Goal: Transaction & Acquisition: Purchase product/service

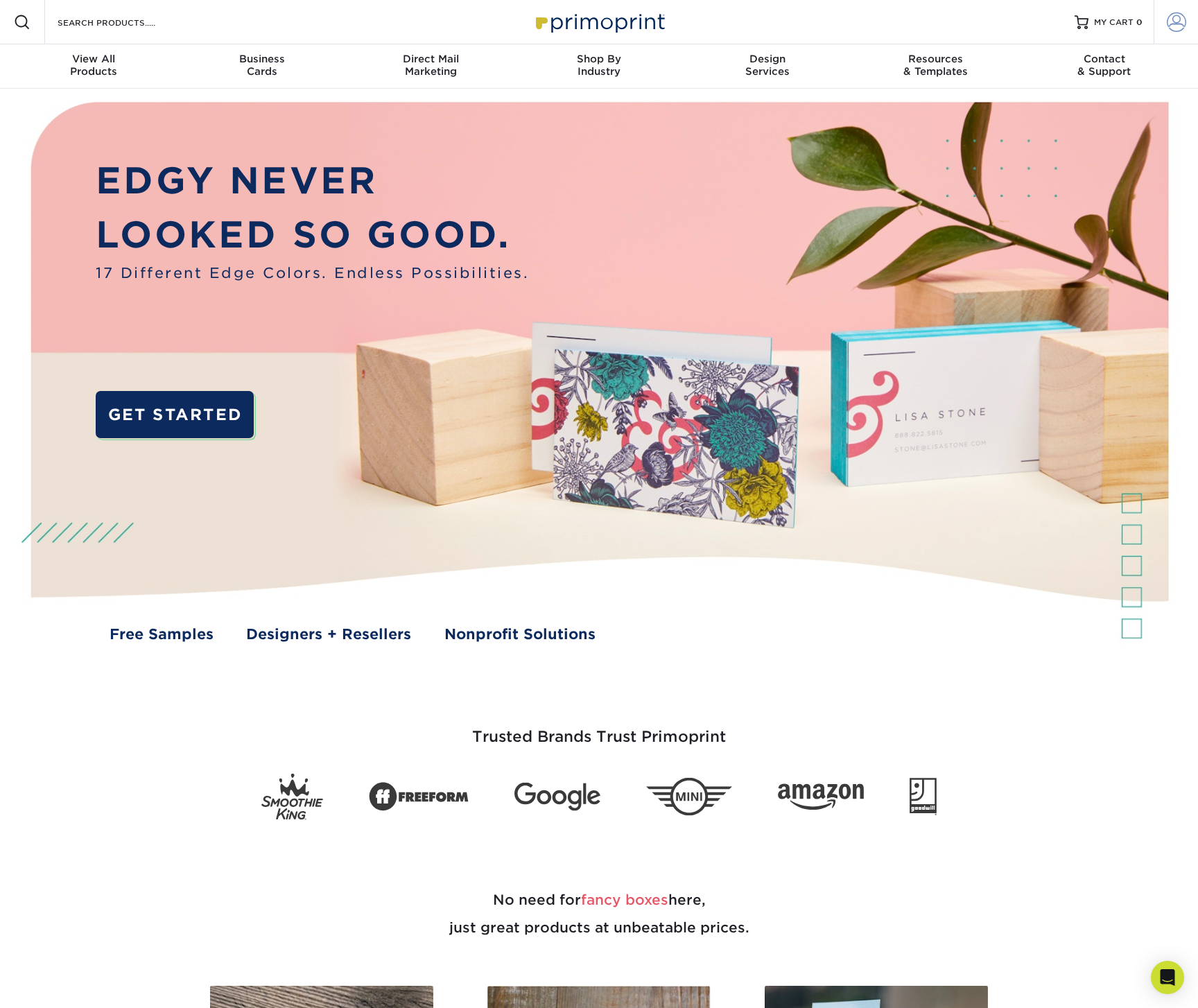
click at [1174, 23] on span at bounding box center [1177, 22] width 19 height 19
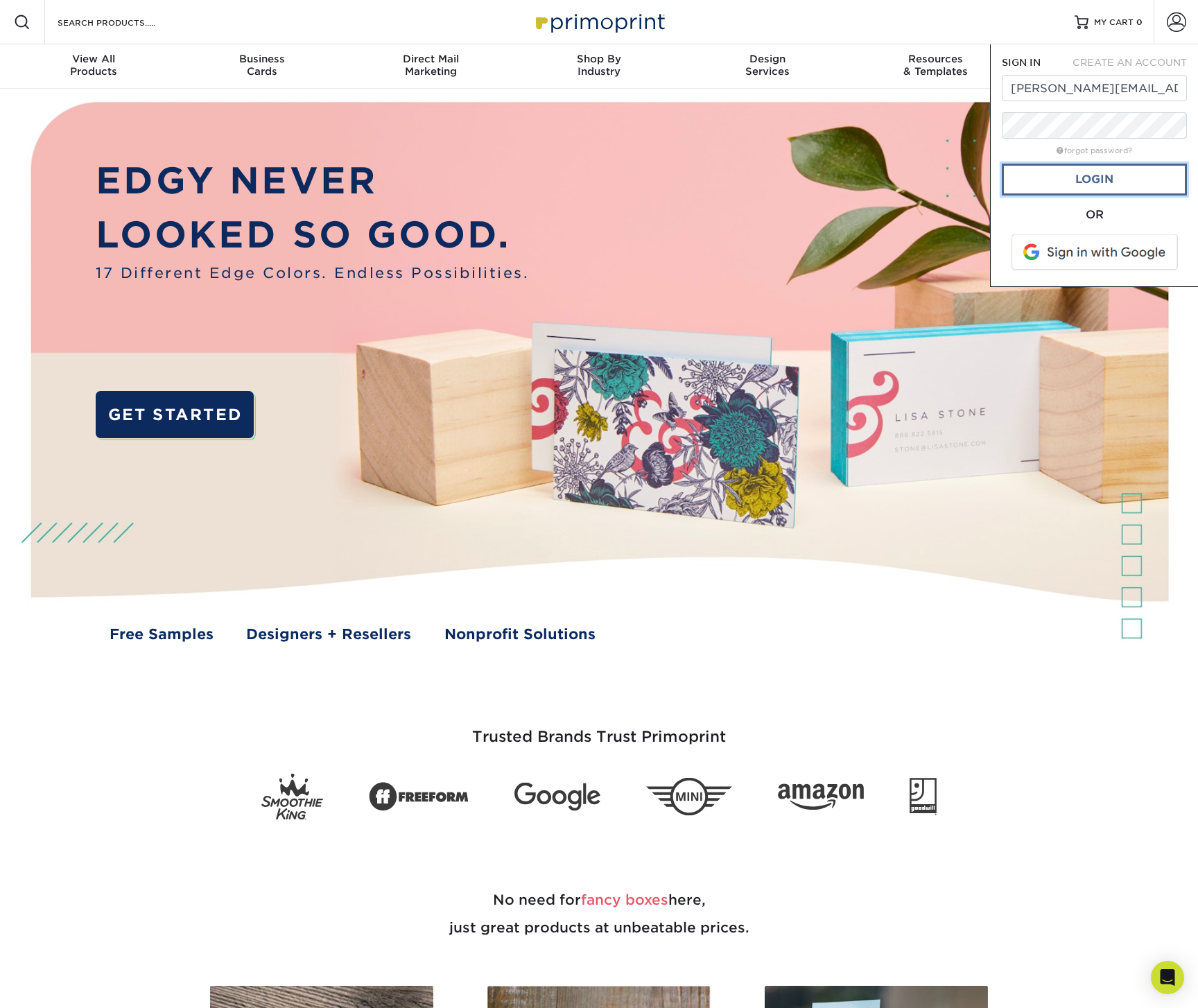
click at [1074, 171] on link "Login" at bounding box center [1094, 179] width 185 height 32
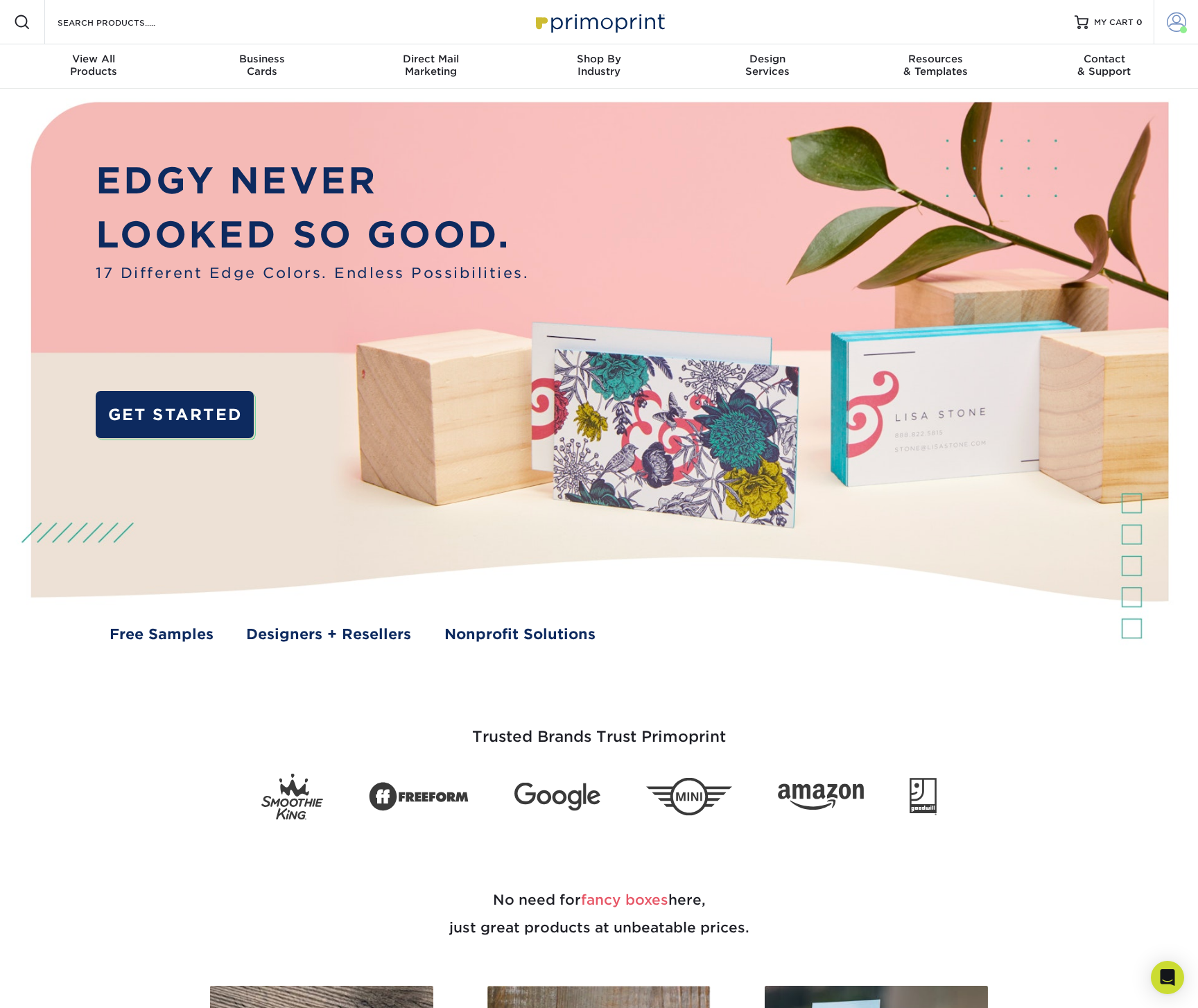
click at [1174, 22] on span at bounding box center [1177, 22] width 19 height 19
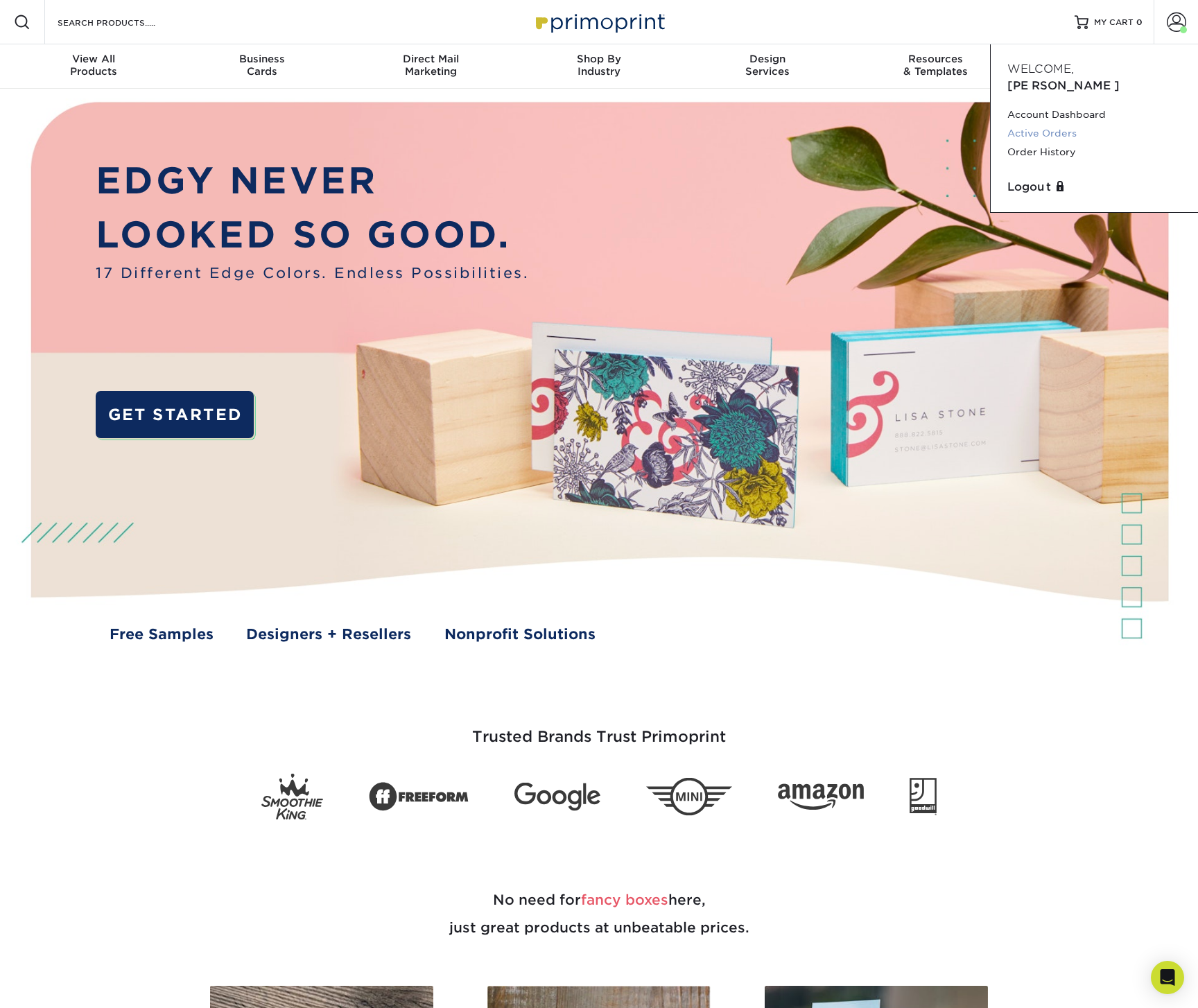
click at [1052, 124] on link "Active Orders" at bounding box center [1094, 134] width 174 height 19
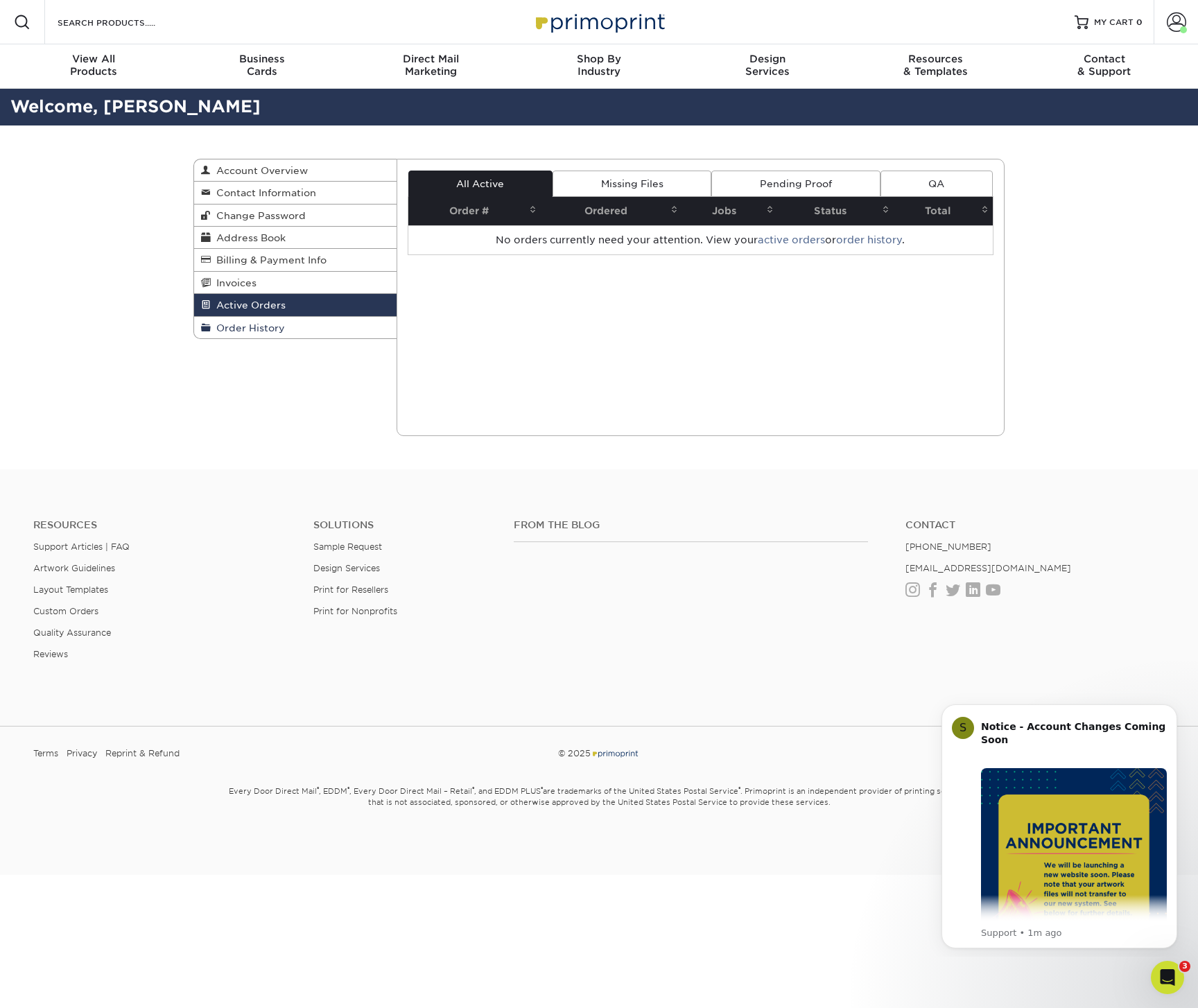
click at [316, 329] on link "Order History" at bounding box center [295, 327] width 203 height 21
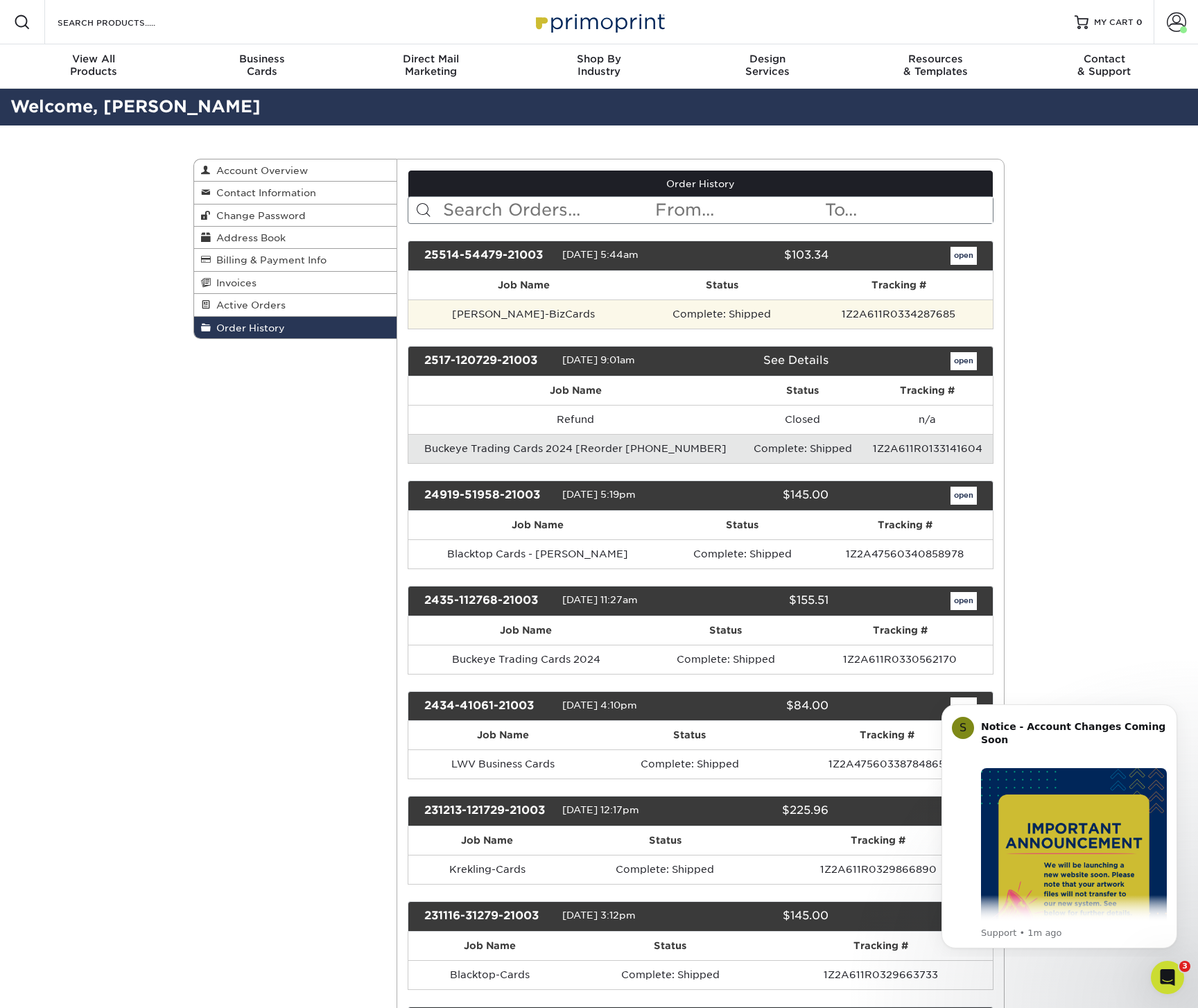
click at [719, 316] on td "Complete: Shipped" at bounding box center [722, 314] width 166 height 29
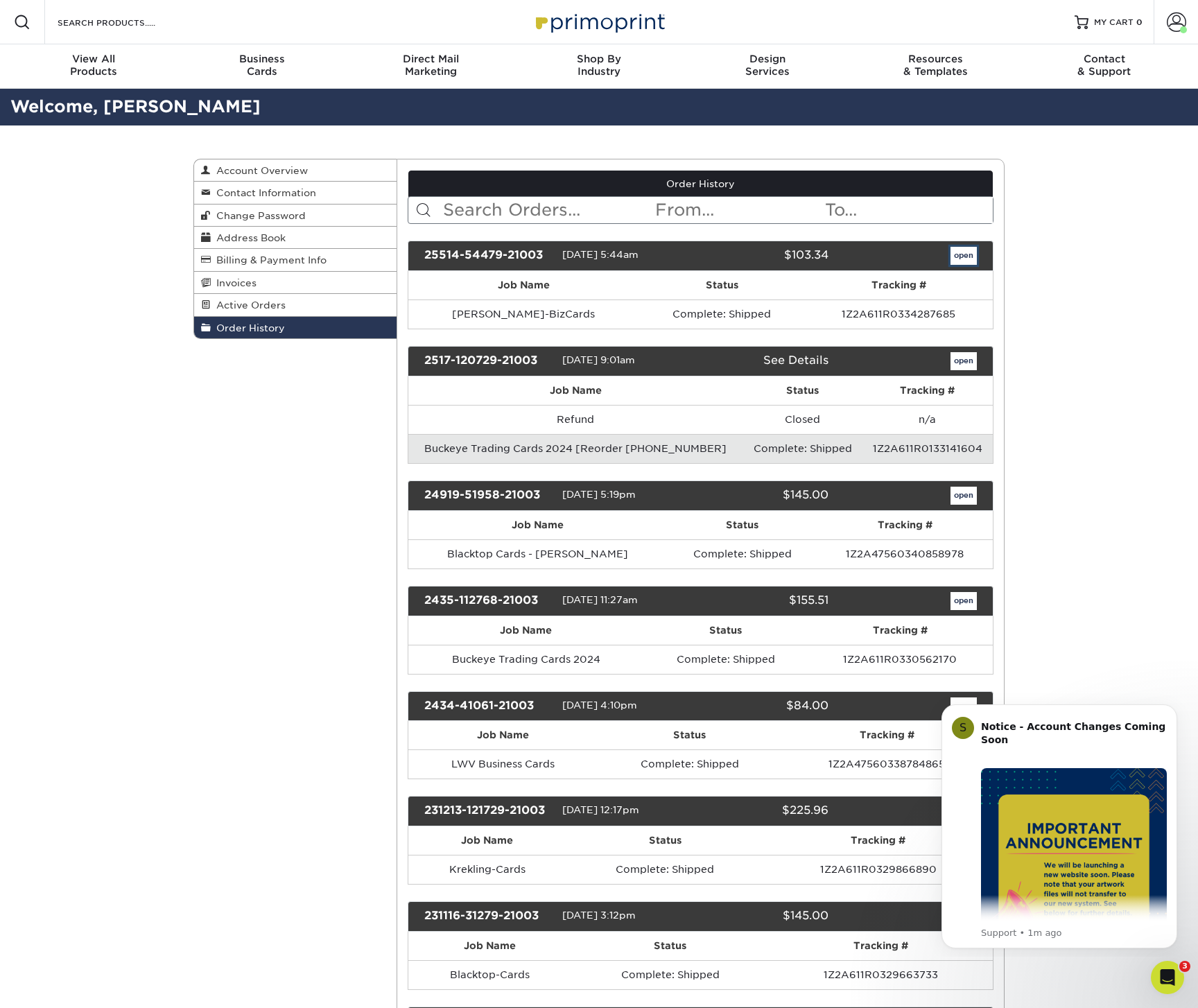
click at [962, 250] on link "open" at bounding box center [964, 255] width 26 height 18
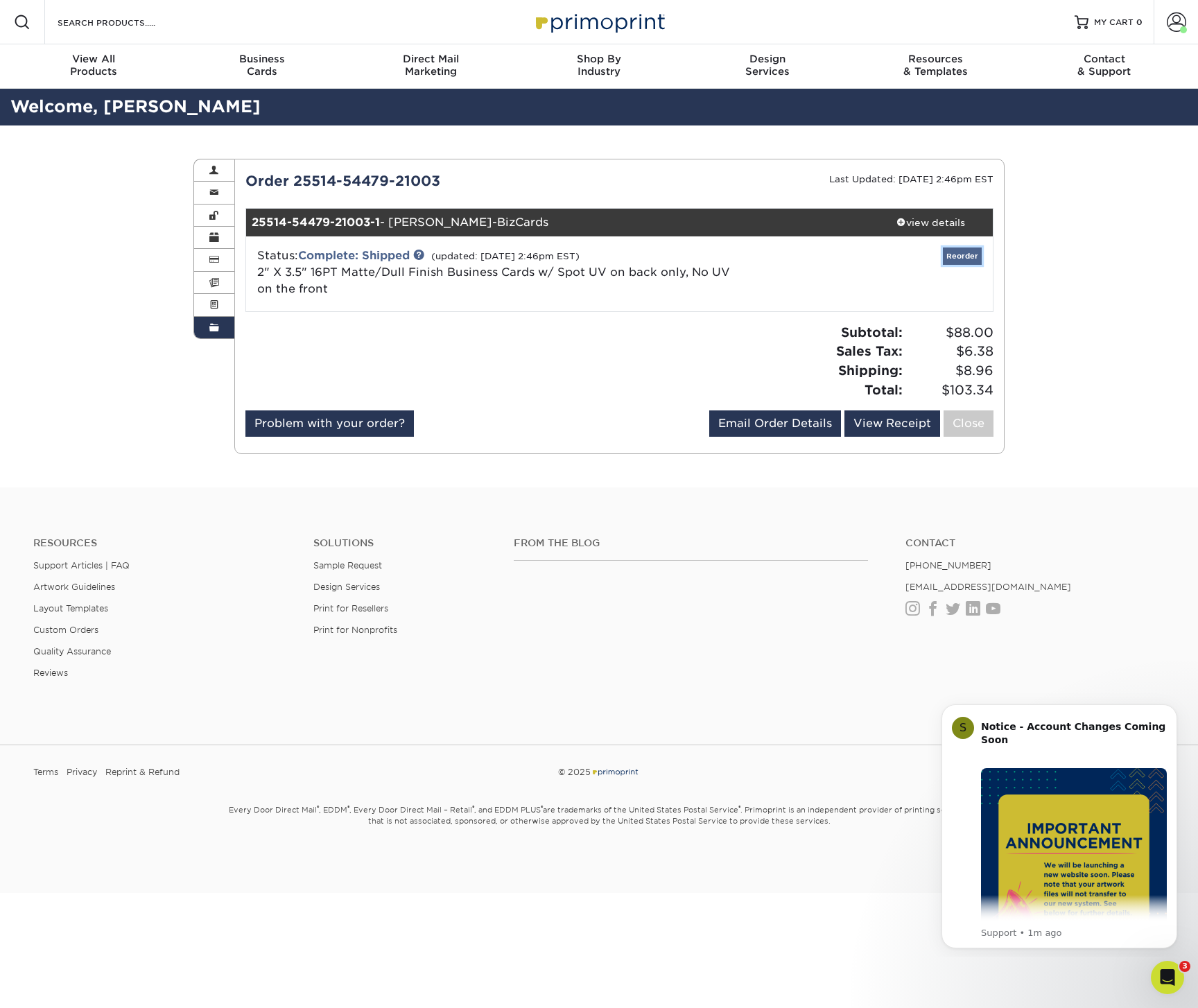
click at [964, 254] on link "Reorder" at bounding box center [962, 256] width 39 height 18
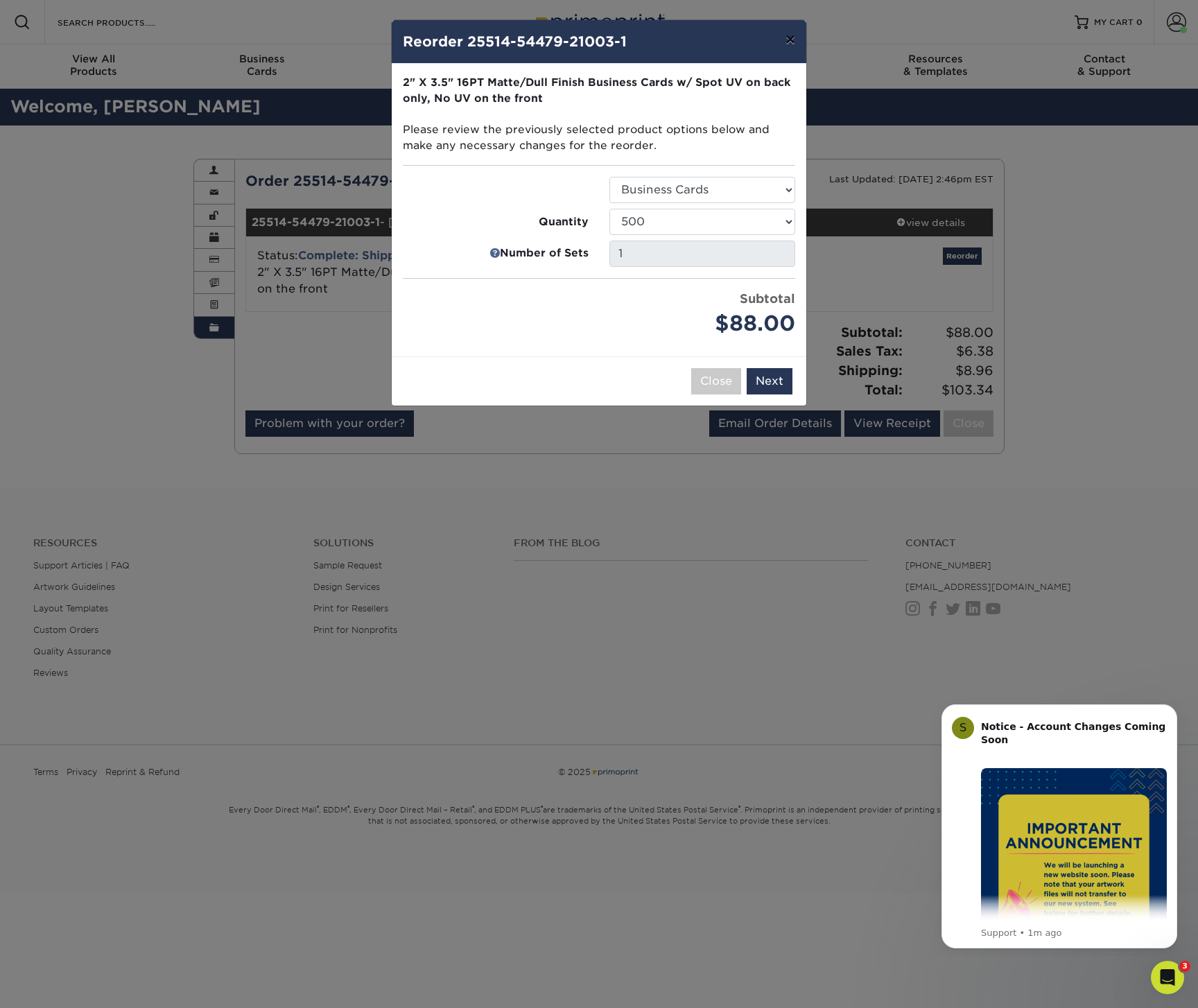
click at [787, 40] on button "×" at bounding box center [790, 39] width 32 height 39
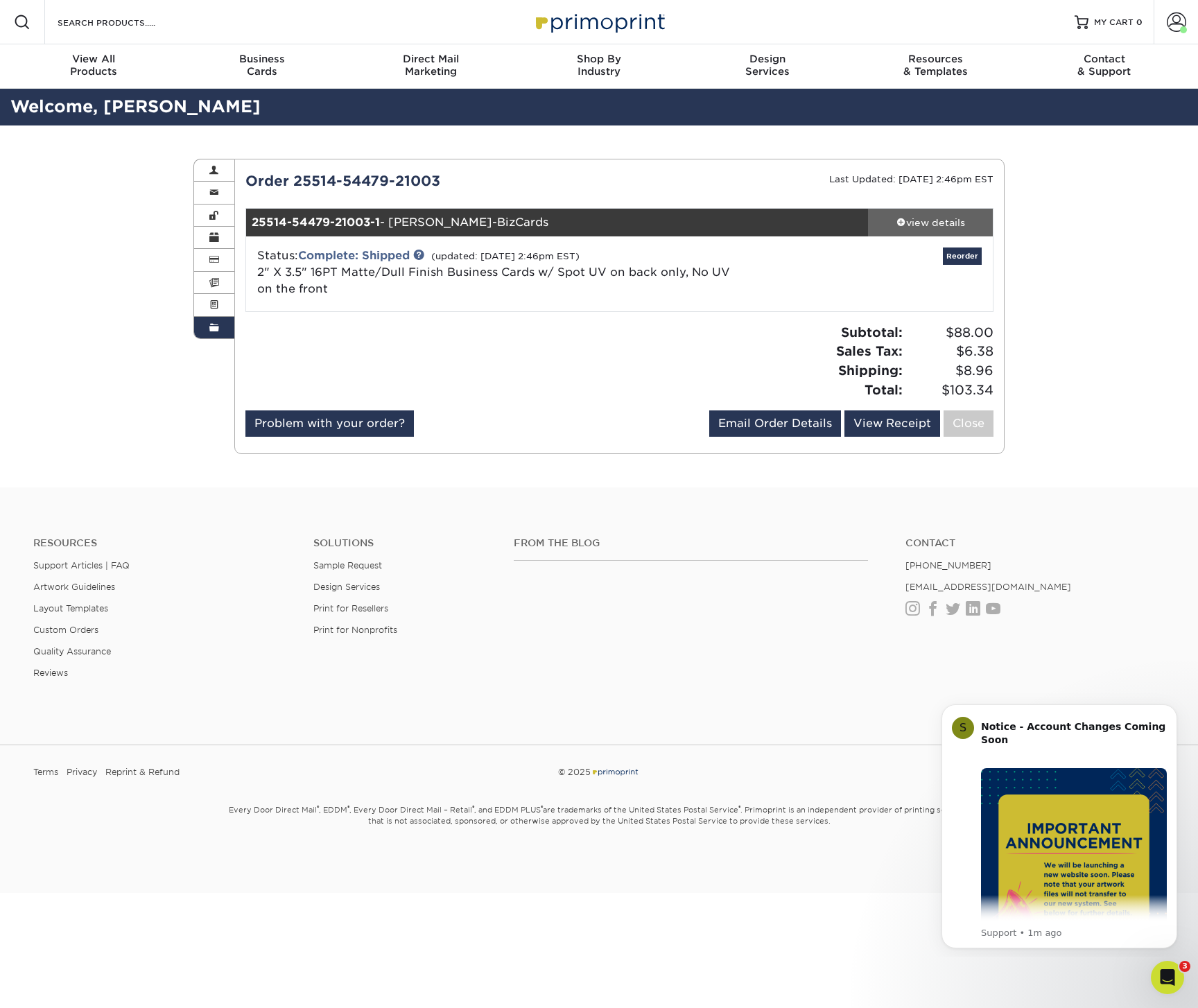
click at [932, 220] on div "view details" at bounding box center [931, 222] width 125 height 14
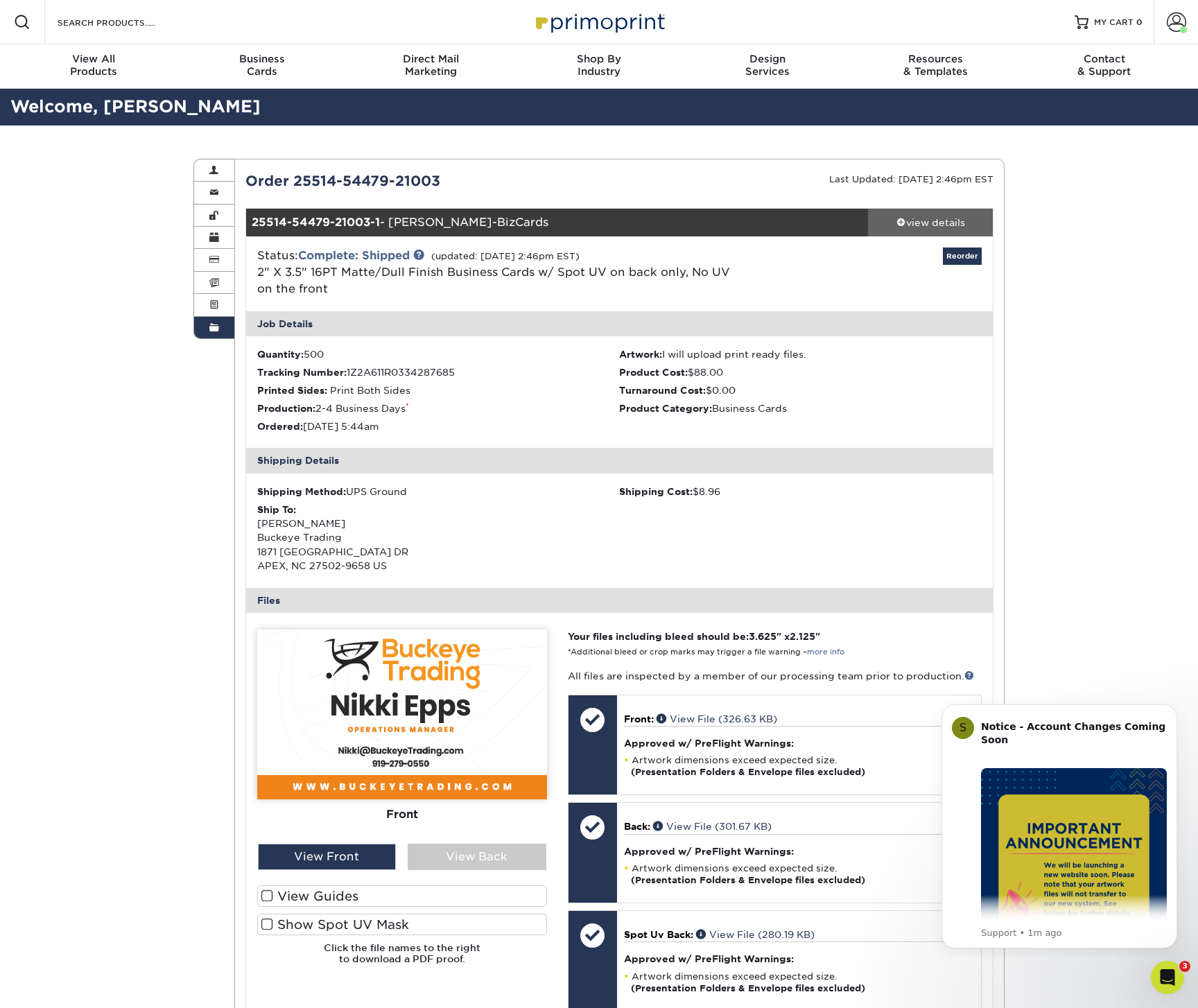
click at [931, 220] on div "view details" at bounding box center [931, 222] width 125 height 14
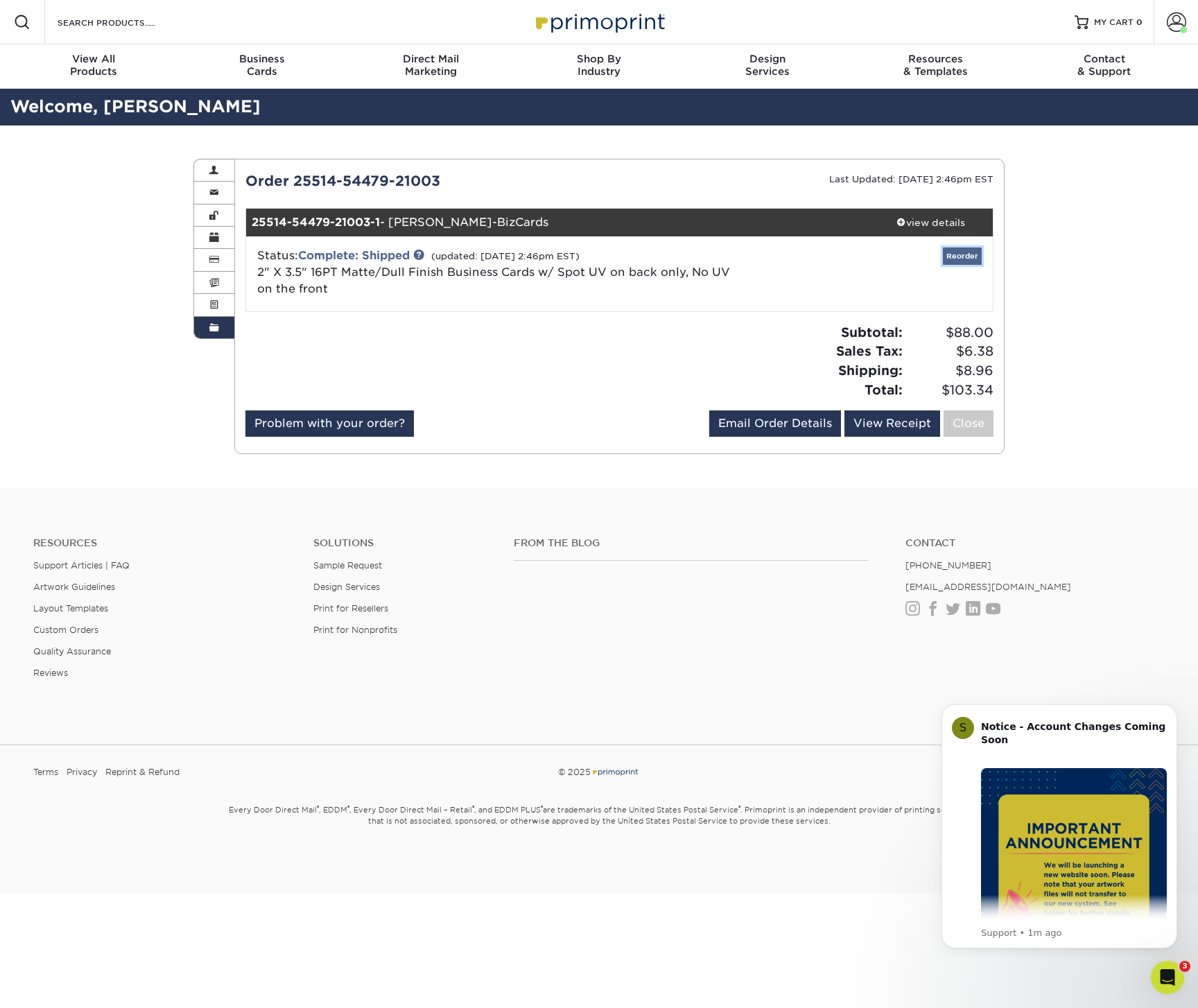
click at [965, 256] on link "Reorder" at bounding box center [962, 256] width 39 height 18
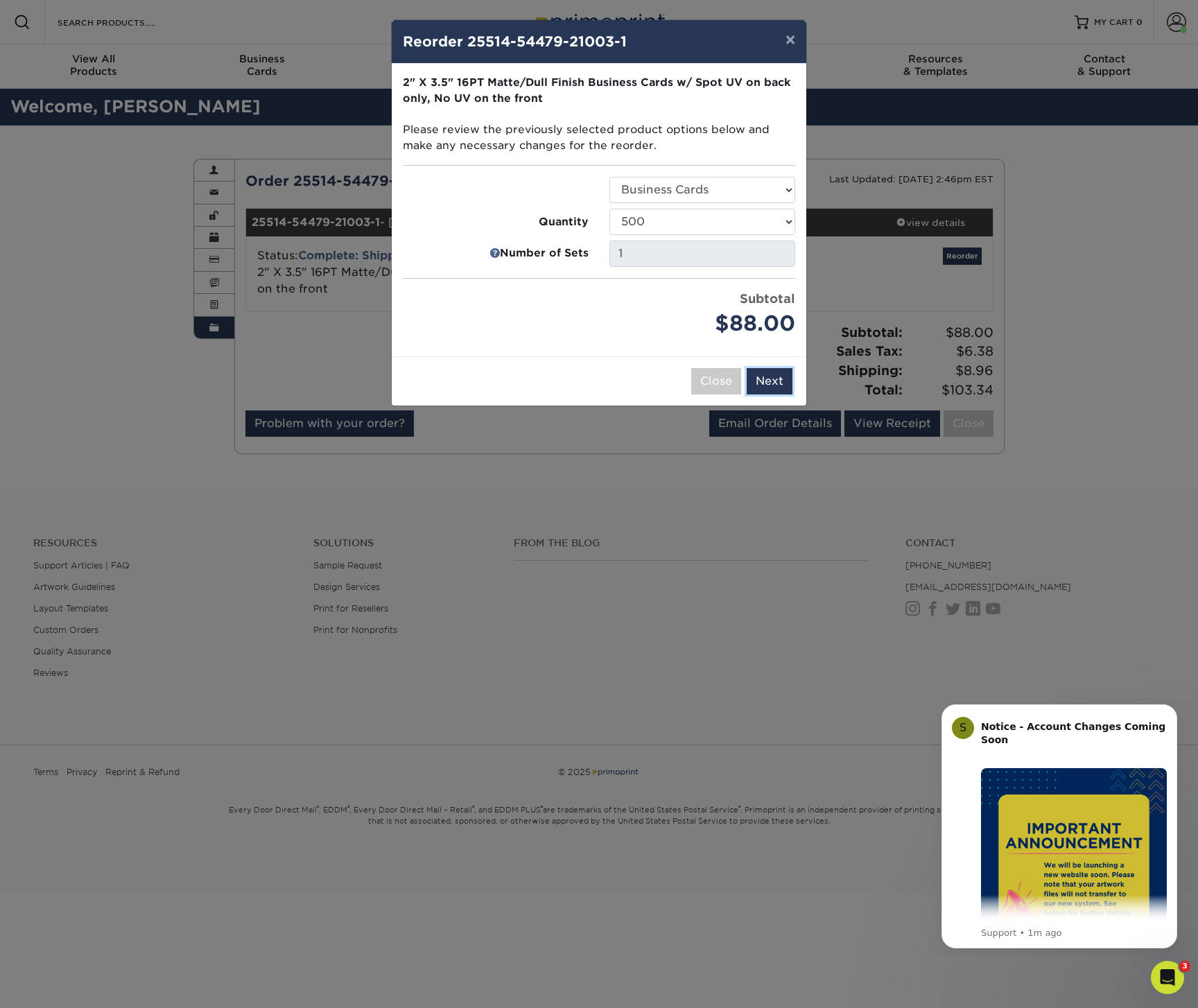
click at [778, 377] on button "Next" at bounding box center [769, 382] width 46 height 26
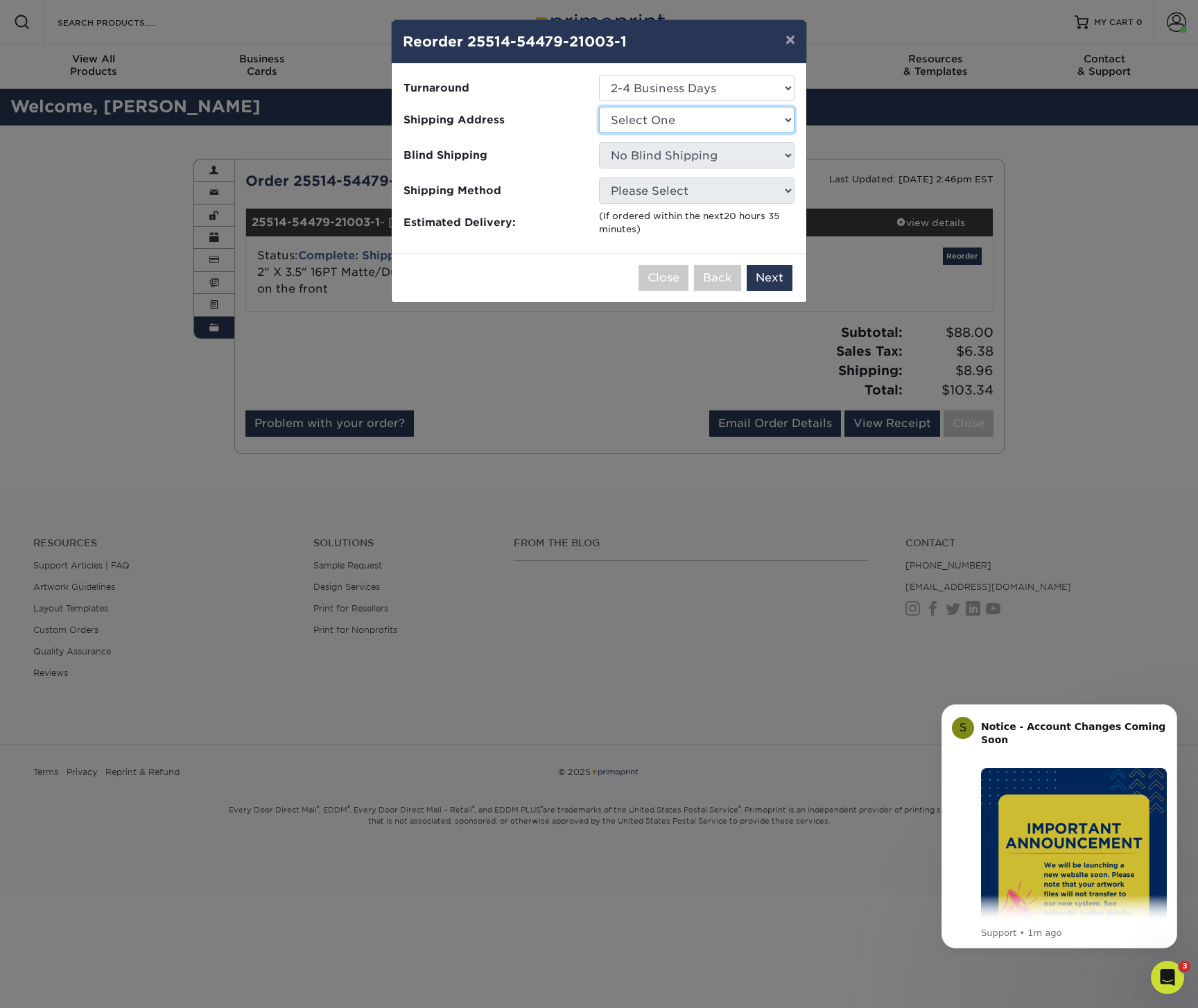
click at [718, 117] on select "Select One Ankit Fight to End Exploitation Home J Krekling Painting Kelly & Ste…" at bounding box center [697, 120] width 195 height 26
select select "260556"
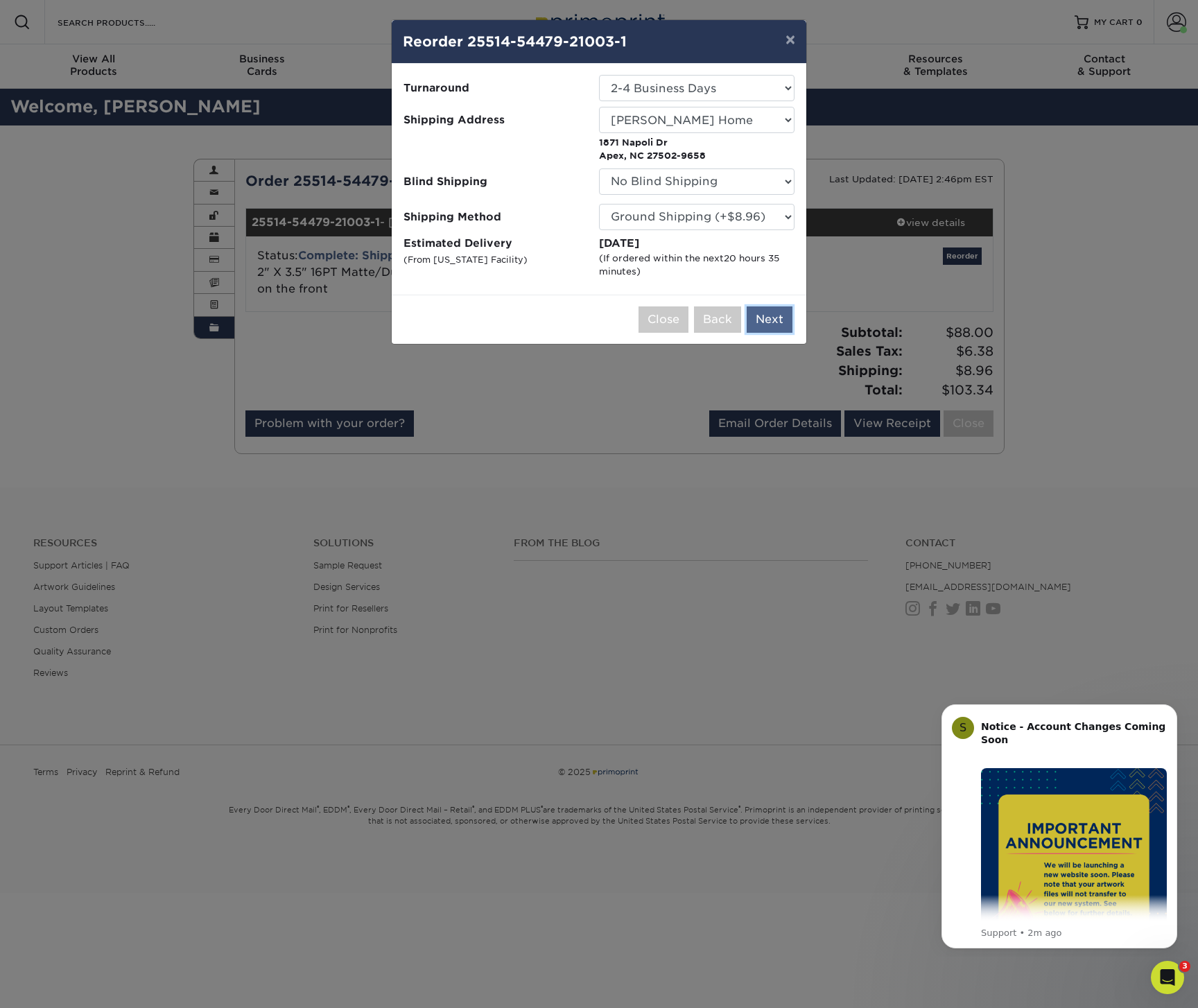
click at [766, 314] on button "Next" at bounding box center [769, 319] width 46 height 26
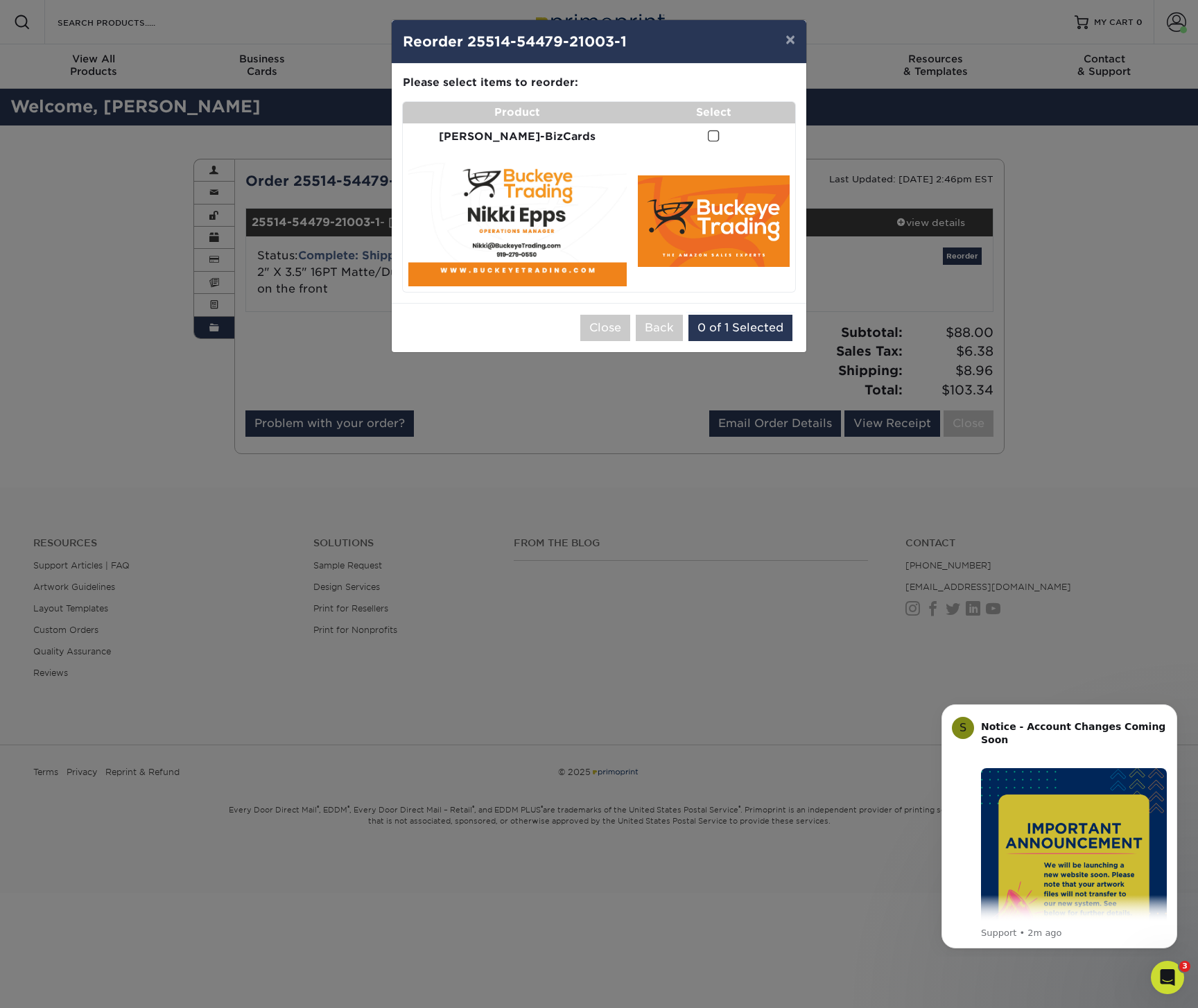
drag, startPoint x: 580, startPoint y: 181, endPoint x: 587, endPoint y: 181, distance: 7.0
click at [580, 181] on img at bounding box center [518, 221] width 219 height 131
click at [719, 175] on img at bounding box center [714, 221] width 152 height 91
click at [708, 135] on span at bounding box center [714, 137] width 12 height 13
click at [0, 0] on input "checkbox" at bounding box center [0, 0] width 0 height 0
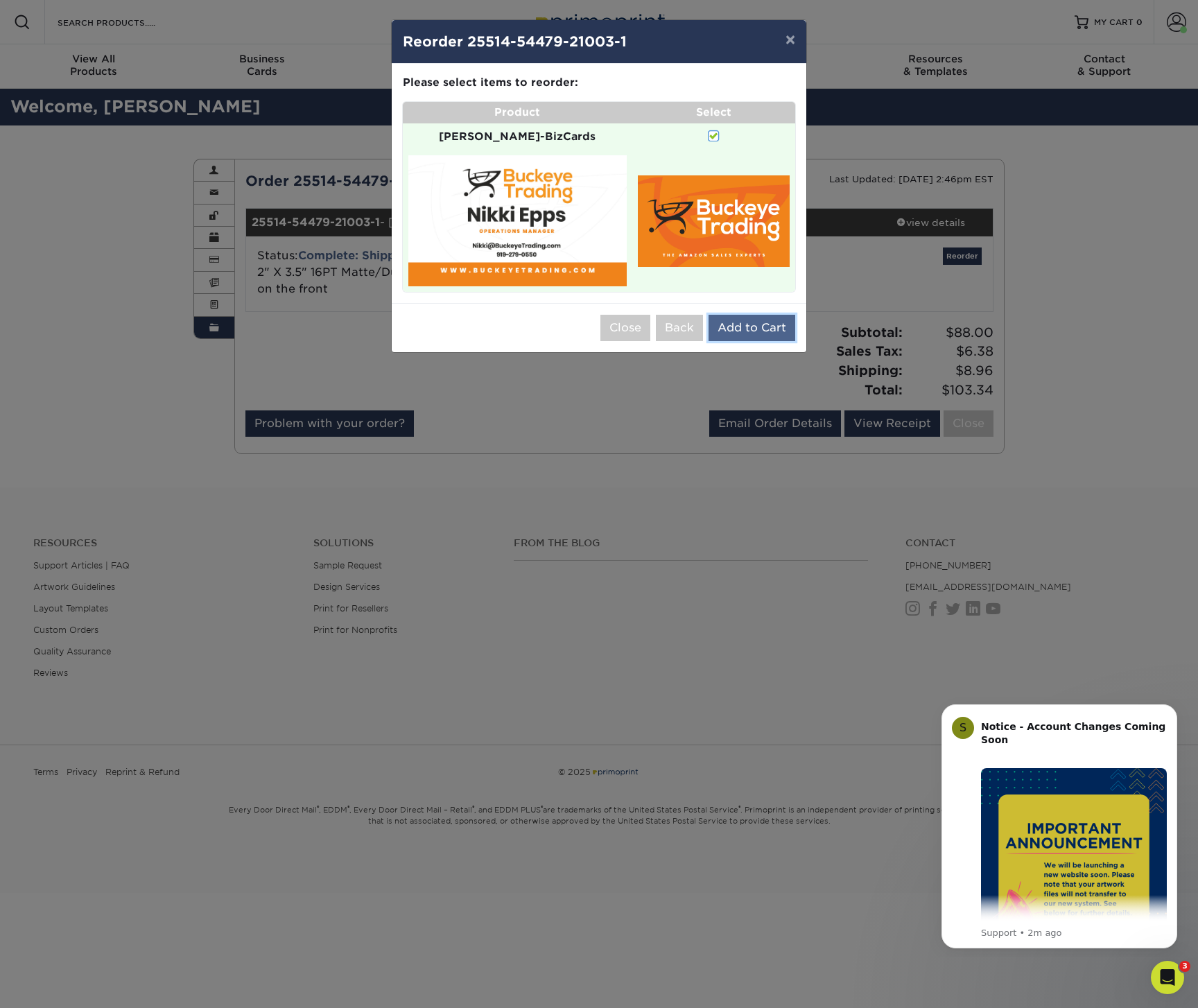
click at [733, 315] on button "Add to Cart" at bounding box center [752, 328] width 87 height 26
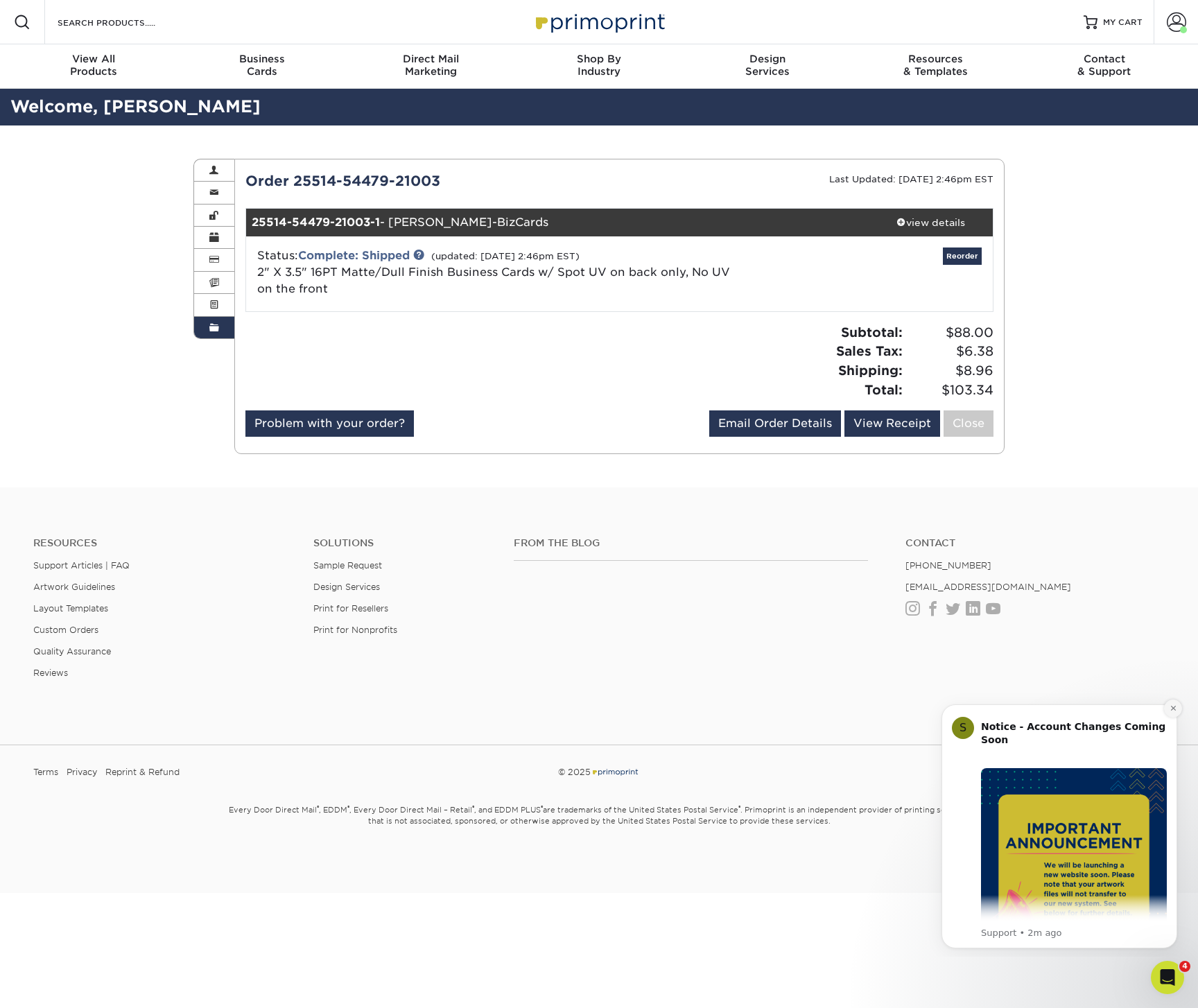
drag, startPoint x: 1171, startPoint y: 708, endPoint x: 1171, endPoint y: 797, distance: 89.0
click at [1171, 708] on icon "Dismiss notification" at bounding box center [1173, 708] width 7 height 7
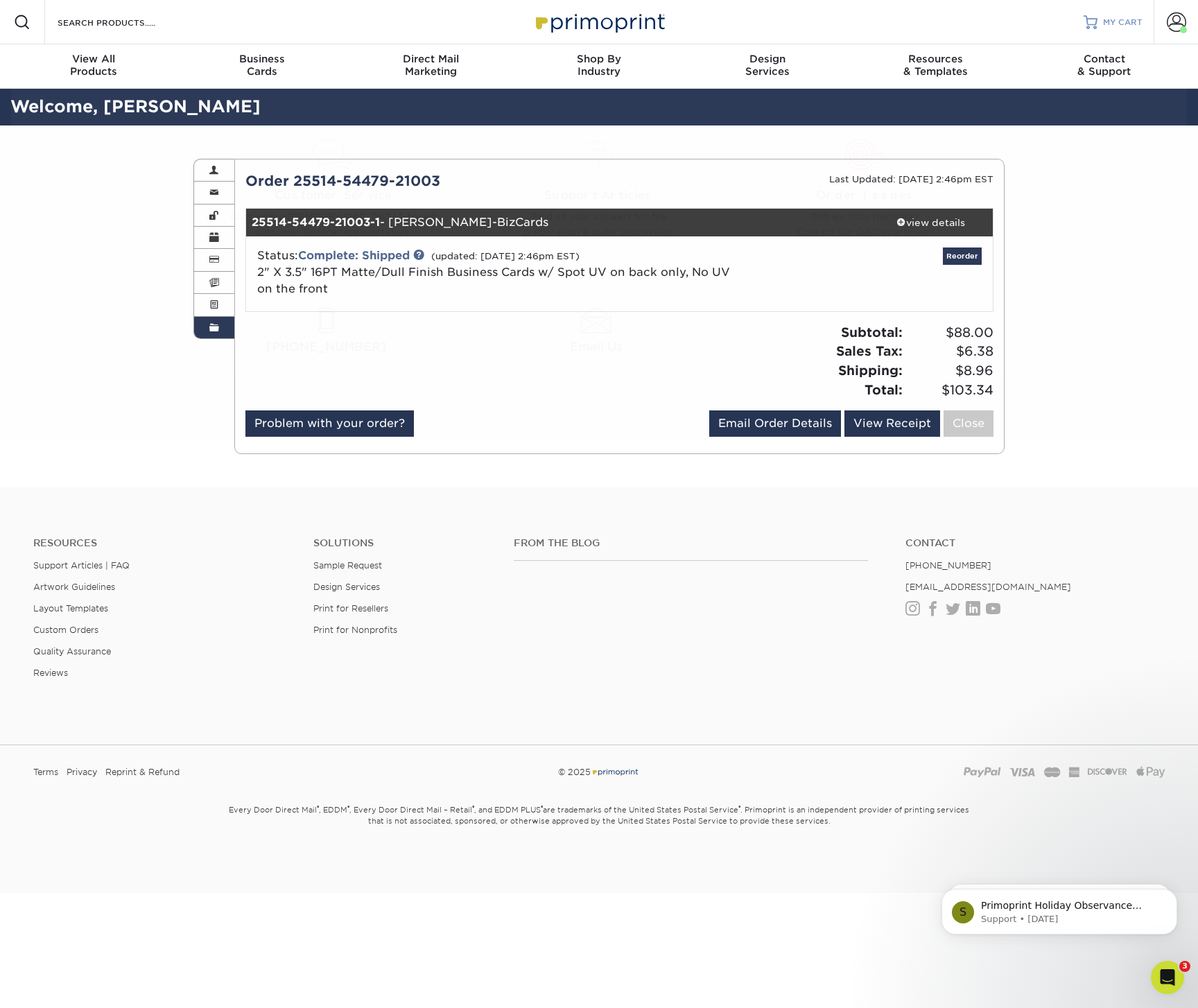
click at [1132, 18] on span "MY CART" at bounding box center [1123, 23] width 40 height 12
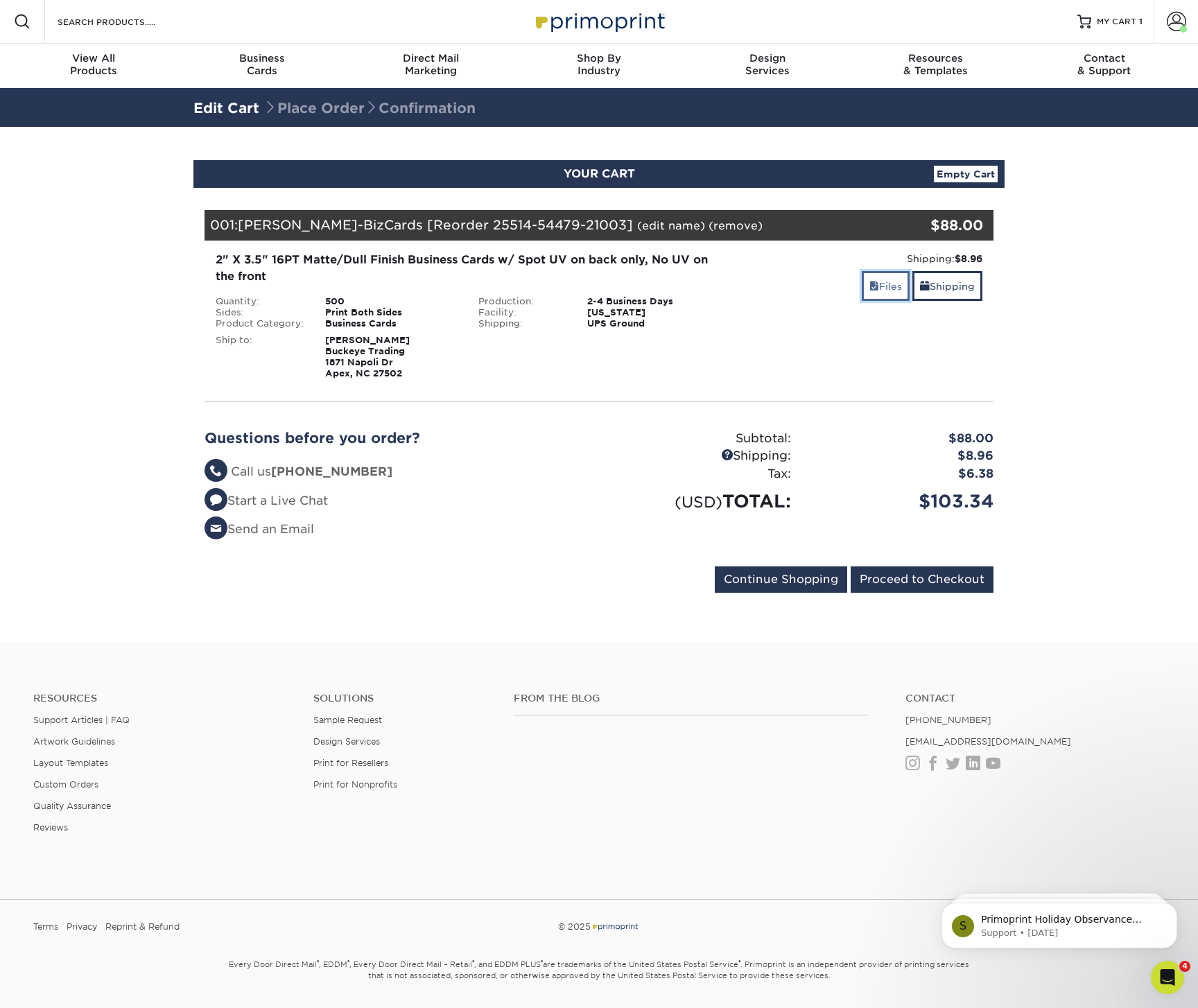
click at [885, 286] on link "Files" at bounding box center [885, 286] width 48 height 30
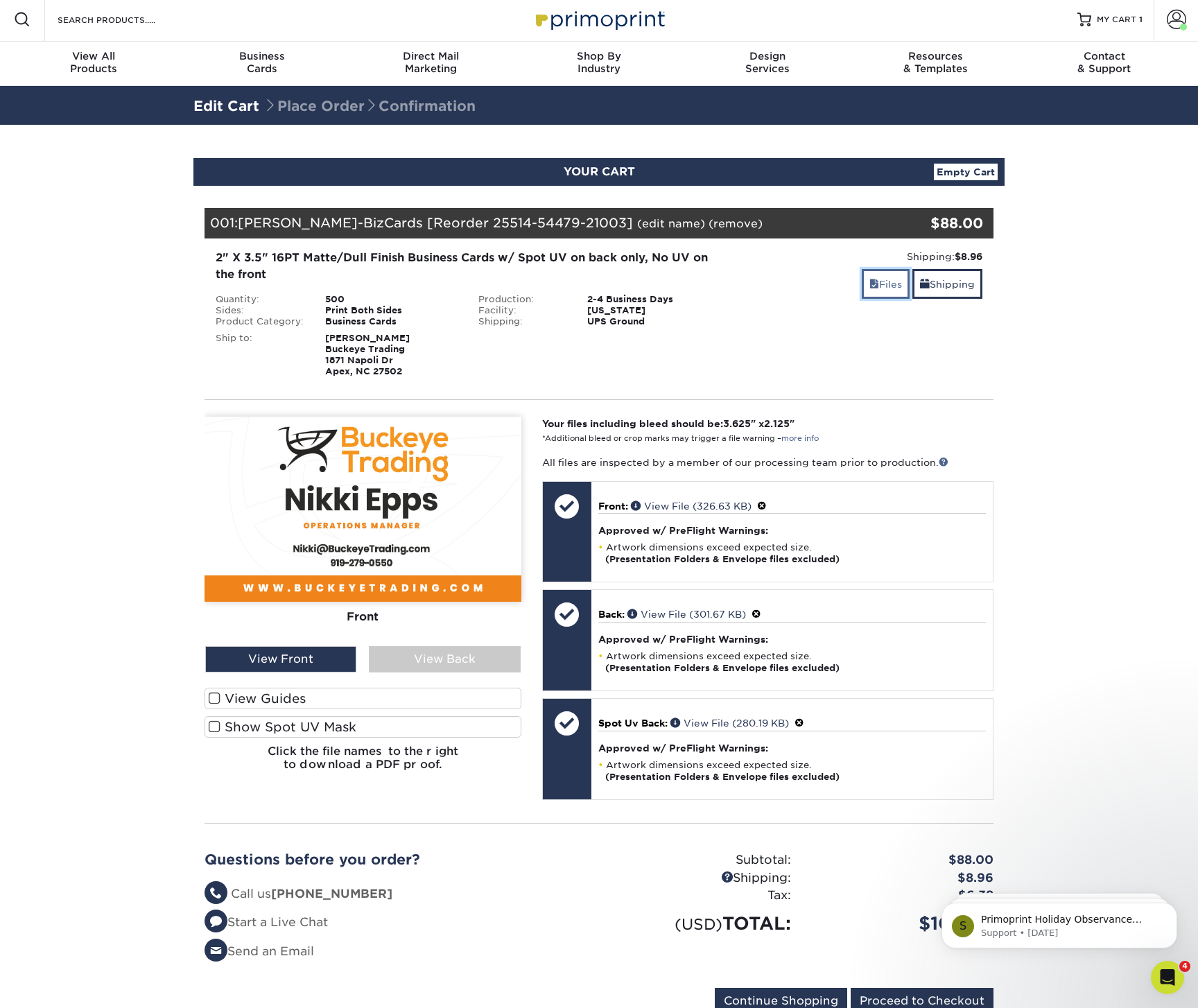
scroll to position [6, 0]
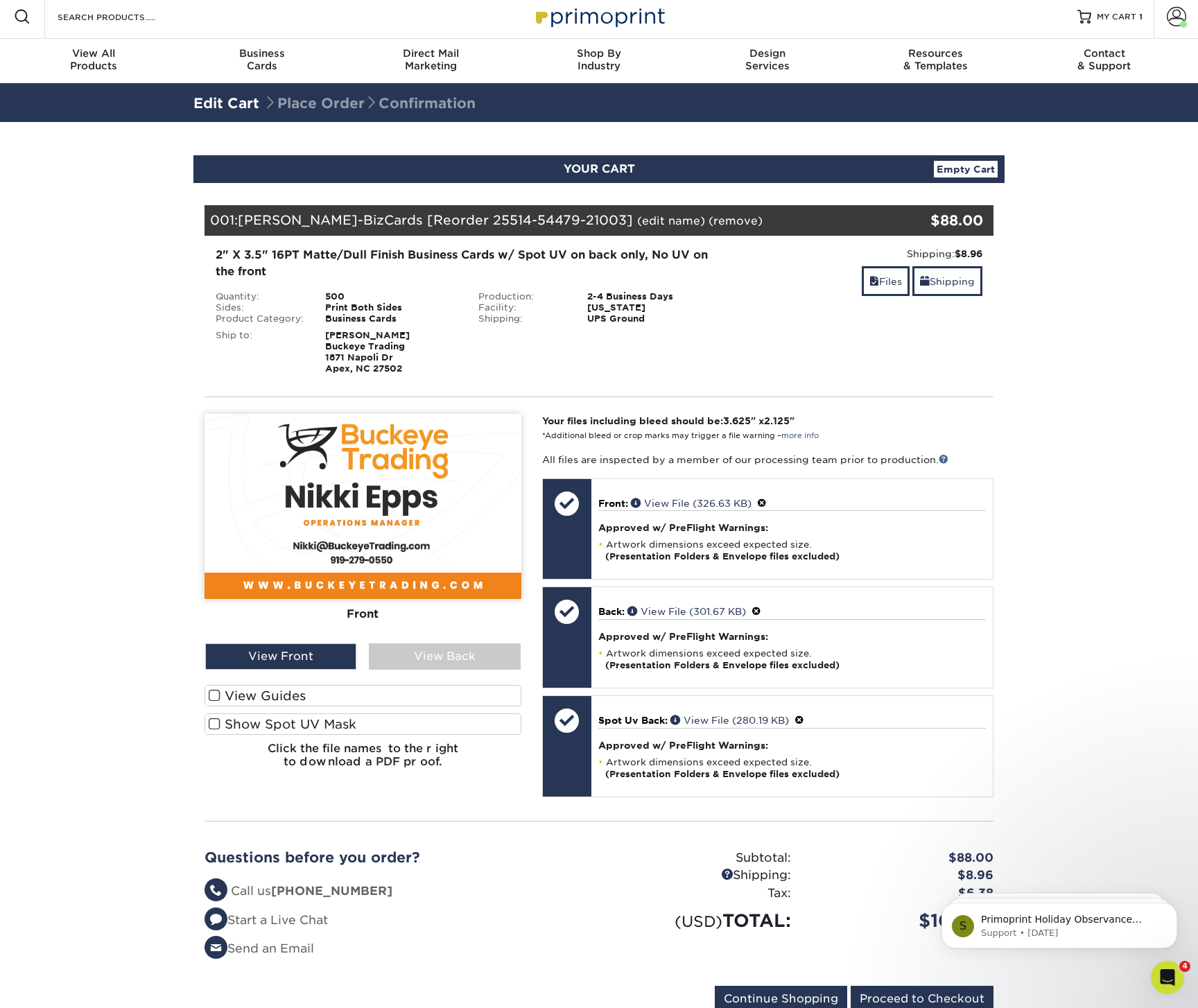
click at [970, 168] on link "Empty Cart" at bounding box center [965, 169] width 64 height 17
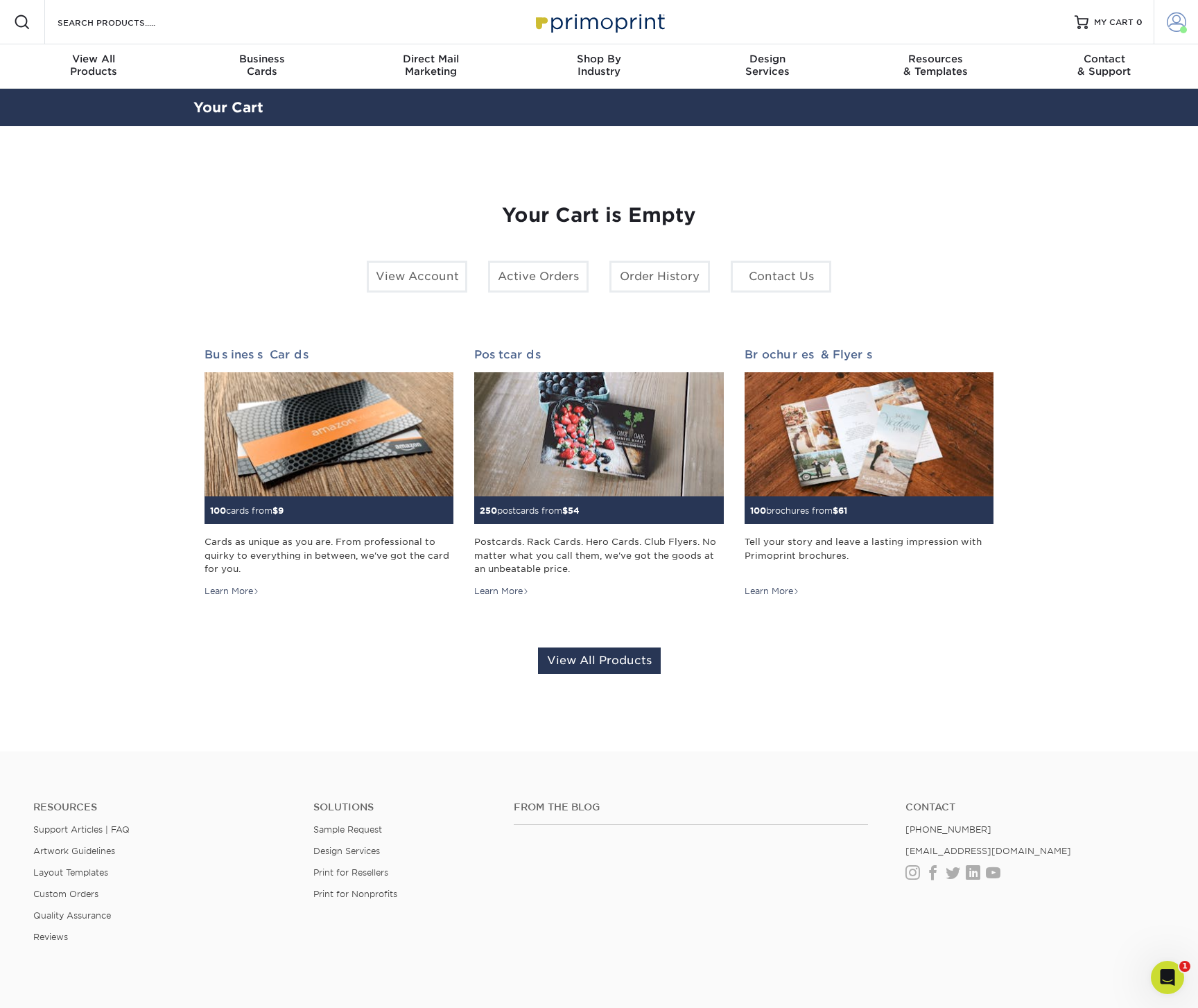
click at [1170, 22] on span at bounding box center [1177, 22] width 19 height 19
